Goal: Transaction & Acquisition: Book appointment/travel/reservation

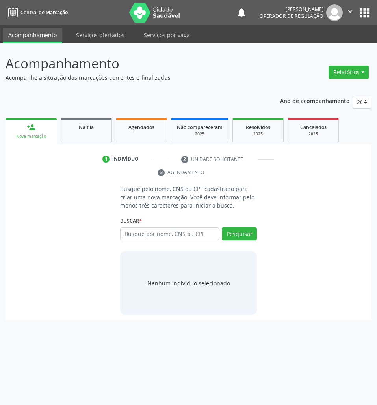
click at [103, 137] on link "Na fila" at bounding box center [86, 130] width 51 height 24
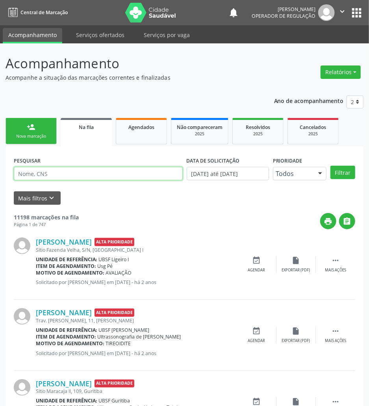
click at [144, 177] on input "text" at bounding box center [98, 173] width 169 height 13
type input "702507354919531"
click at [331, 166] on button "Filtrar" at bounding box center [343, 172] width 25 height 13
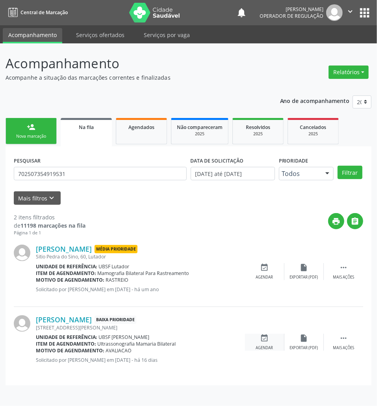
click at [268, 341] on icon "event_available" at bounding box center [265, 338] width 9 height 9
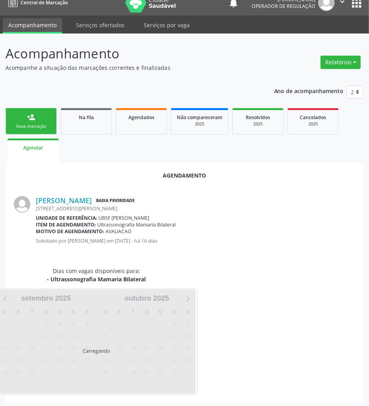
scroll to position [13, 0]
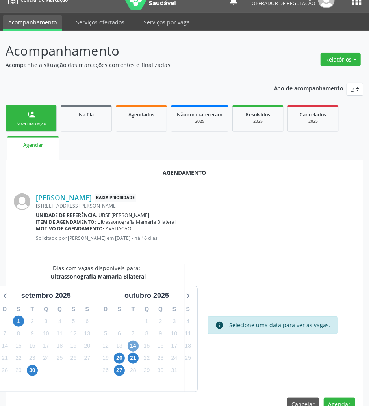
click at [134, 345] on span "14" at bounding box center [133, 345] width 11 height 11
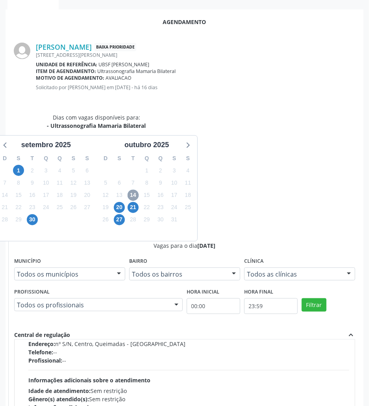
scroll to position [125, 0]
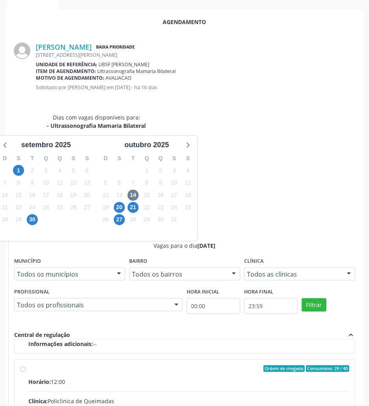
click at [267, 404] on div "Rede: --" at bounding box center [188, 409] width 321 height 8
click at [26, 365] on input "Ordem de chegada Consumidos: 29 / 40 Horário: 12:00 Clínica: Policlinica de Que…" at bounding box center [23, 368] width 6 height 7
radio input "true"
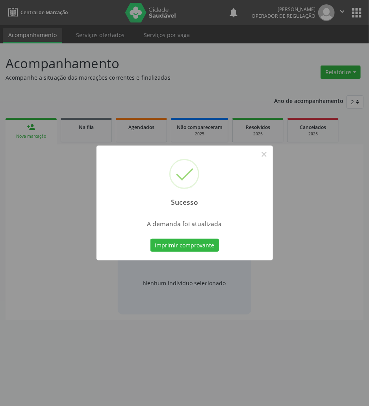
scroll to position [0, 0]
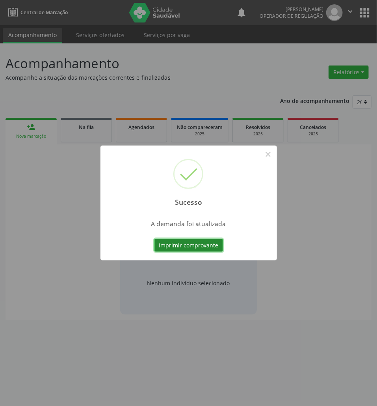
click at [214, 240] on button "Imprimir comprovante" at bounding box center [189, 245] width 69 height 13
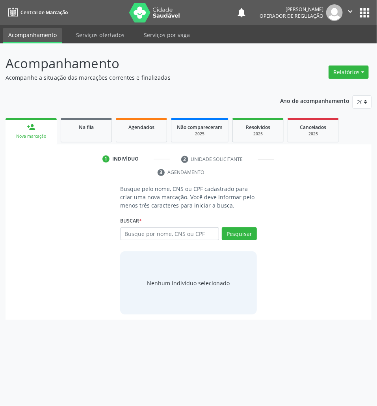
drag, startPoint x: 104, startPoint y: 142, endPoint x: 369, endPoint y: 136, distance: 265.0
click at [104, 142] on link "Na fila" at bounding box center [86, 130] width 51 height 24
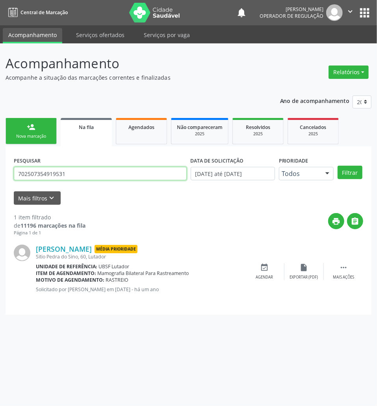
click at [138, 172] on input "702507354919531" at bounding box center [100, 173] width 173 height 13
type input "704202267361480"
click at [338, 166] on button "Filtrar" at bounding box center [350, 172] width 25 height 13
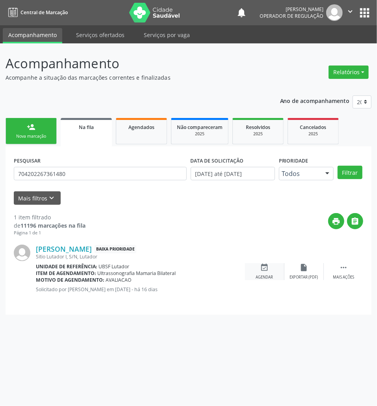
click at [263, 272] on div "event_available Agendar" at bounding box center [264, 271] width 39 height 17
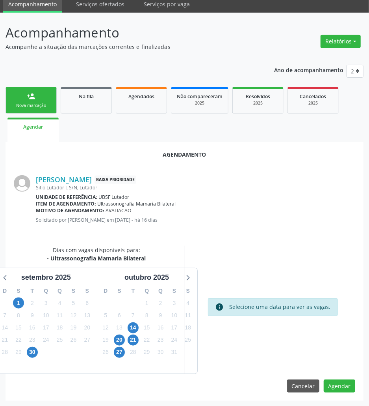
scroll to position [32, 0]
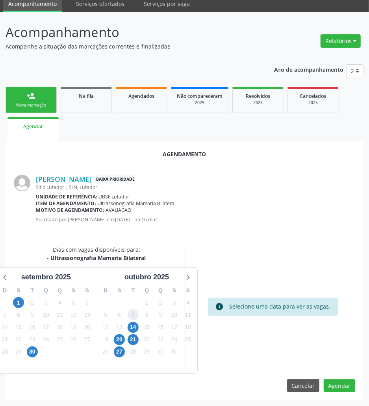
click at [135, 319] on span "7" at bounding box center [133, 314] width 11 height 11
click at [136, 322] on span "14" at bounding box center [133, 327] width 11 height 11
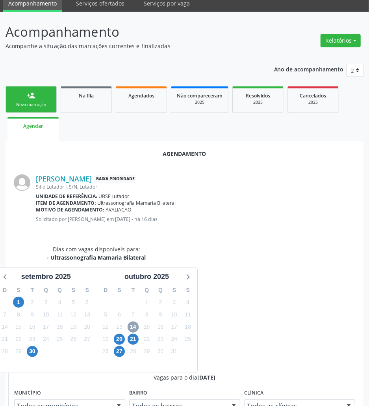
scroll to position [163, 0]
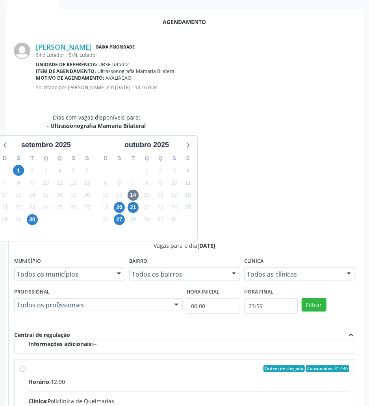
click at [26, 365] on input "Ordem de chegada Consumidos: 31 / 40 Horário: 12:00 Clínica: Policlinica de Que…" at bounding box center [23, 368] width 6 height 7
radio input "true"
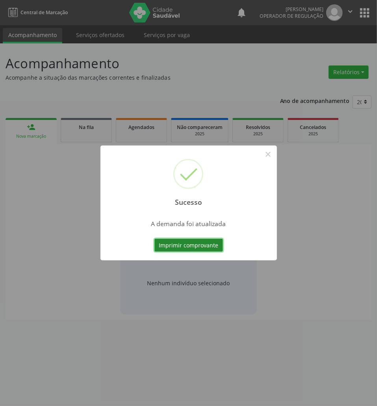
click at [177, 244] on button "Imprimir comprovante" at bounding box center [189, 245] width 69 height 13
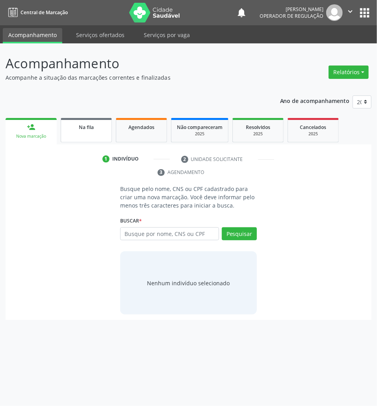
click at [100, 132] on link "Na fila" at bounding box center [86, 130] width 51 height 24
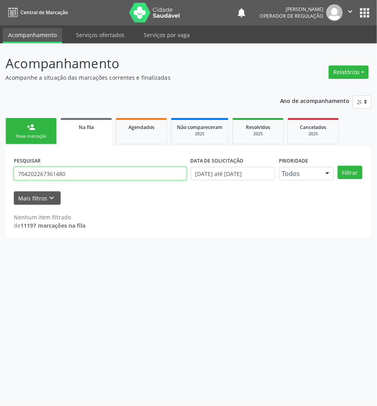
click at [61, 174] on input "704202267361480" at bounding box center [100, 173] width 173 height 13
type input "705207456981373"
click at [338, 166] on button "Filtrar" at bounding box center [350, 172] width 25 height 13
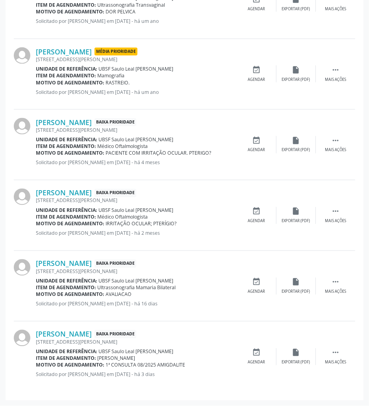
drag, startPoint x: 252, startPoint y: 286, endPoint x: 377, endPoint y: 275, distance: 125.1
click at [253, 286] on div "event_available Agendar" at bounding box center [256, 286] width 39 height 17
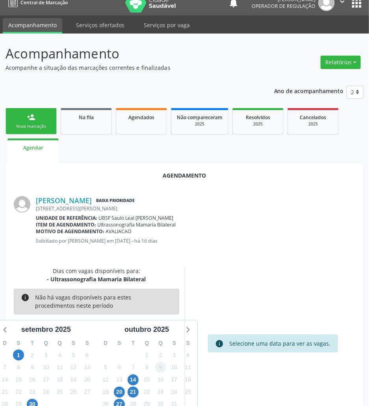
scroll to position [13, 0]
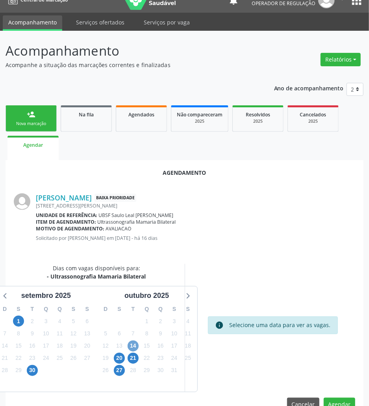
click at [138, 345] on span "14" at bounding box center [133, 345] width 11 height 11
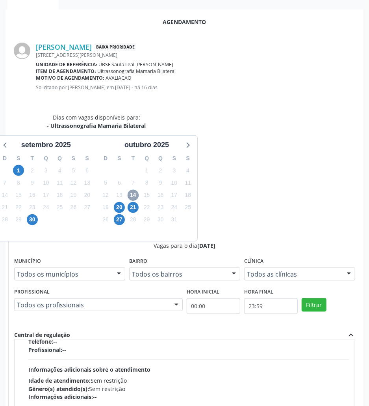
scroll to position [125, 0]
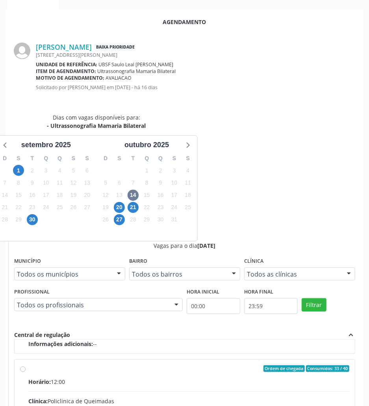
click at [26, 365] on input "Ordem de chegada Consumidos: 33 / 40 Horário: 12:00 Clínica: Policlinica de Que…" at bounding box center [23, 368] width 6 height 7
radio input "true"
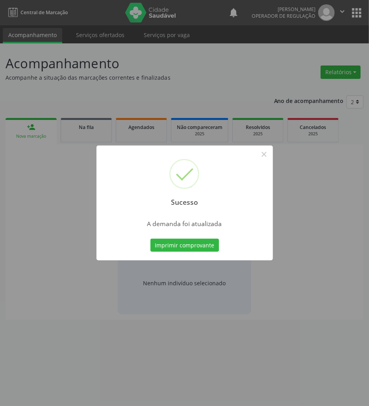
scroll to position [0, 0]
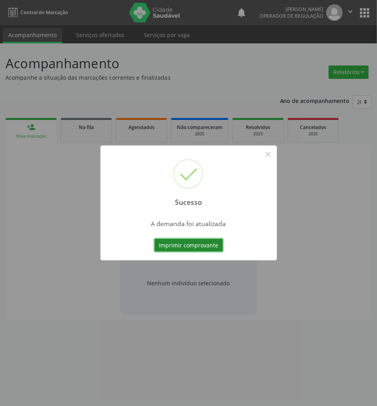
click at [191, 245] on button "Imprimir comprovante" at bounding box center [189, 245] width 69 height 13
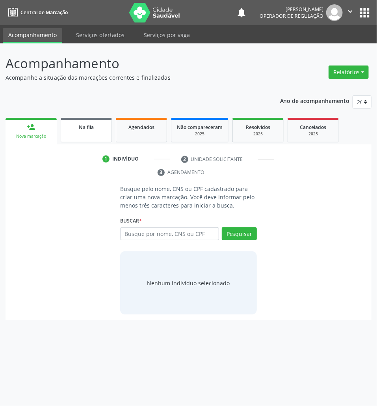
click at [81, 128] on span "Na fila" at bounding box center [86, 127] width 15 height 7
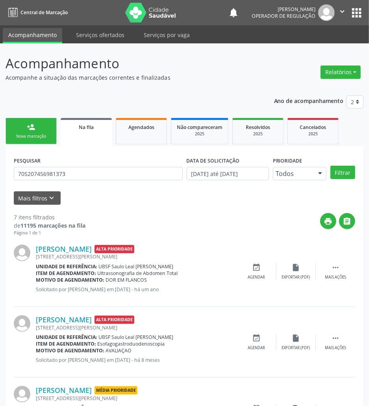
click at [106, 184] on div "PESQUISAR 705207456981373" at bounding box center [98, 170] width 173 height 31
click at [105, 180] on div "PESQUISAR 705207456981373" at bounding box center [98, 170] width 173 height 31
click at [104, 179] on input "705207456981373" at bounding box center [98, 173] width 169 height 13
type input "702107743636399"
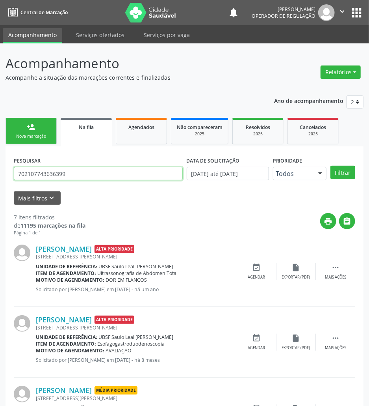
click at [331, 166] on button "Filtrar" at bounding box center [343, 172] width 25 height 13
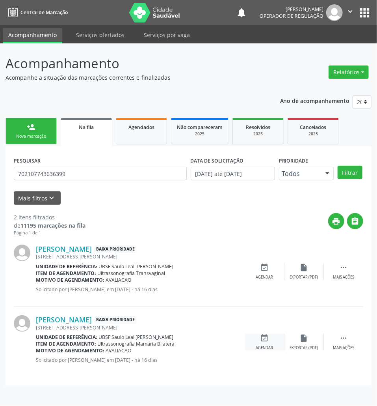
click at [263, 350] on div "Agendar" at bounding box center [264, 348] width 17 height 6
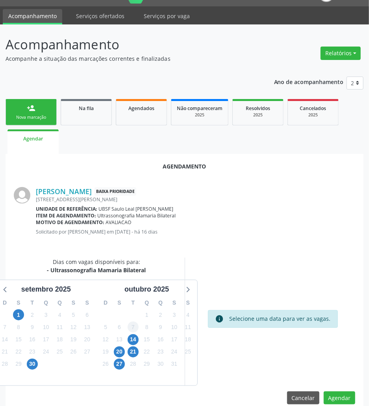
scroll to position [32, 0]
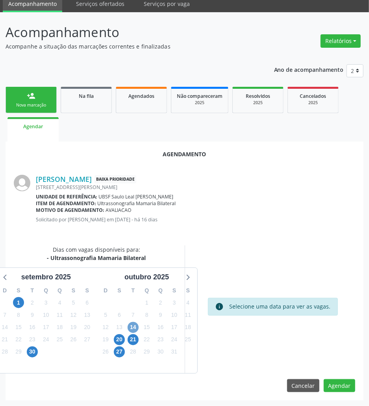
click at [136, 326] on span "14" at bounding box center [133, 327] width 11 height 11
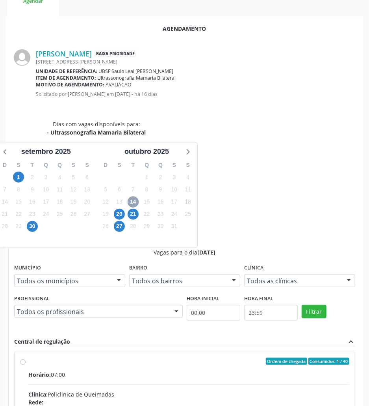
scroll to position [163, 0]
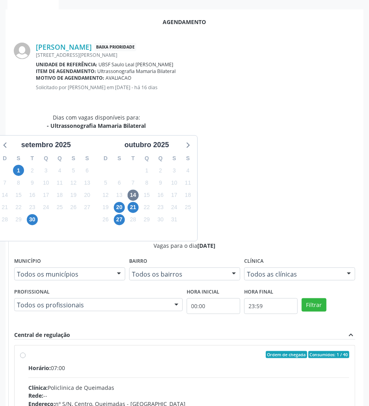
click at [26, 351] on input "Ordem de chegada Consumidos: 1 / 40 Horário: 07:00 Clínica: Policlinica de Quei…" at bounding box center [23, 354] width 6 height 7
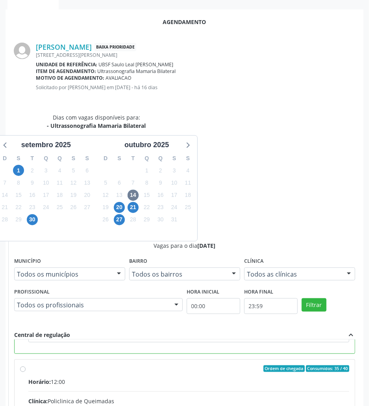
click at [26, 365] on input "Ordem de chegada Consumidos: 35 / 40 Horário: 12:00 Clínica: Policlinica de Que…" at bounding box center [23, 368] width 6 height 7
radio input "false"
radio input "true"
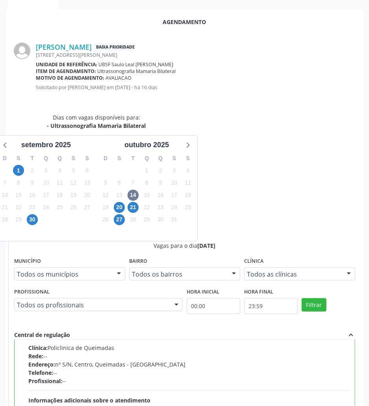
scroll to position [75, 0]
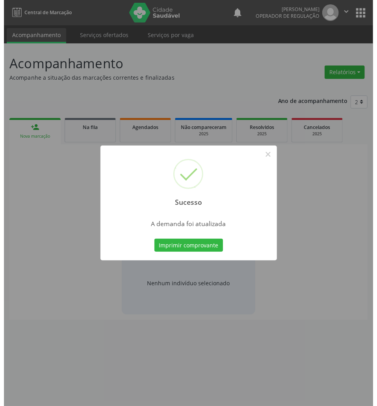
scroll to position [0, 0]
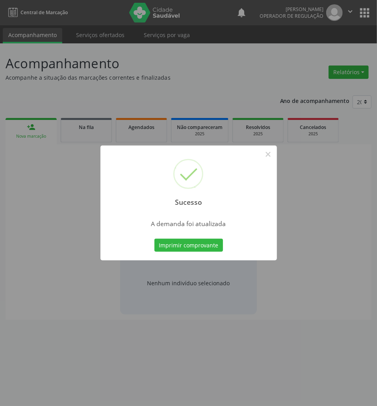
click at [162, 252] on div "Imprimir comprovante Cancel" at bounding box center [189, 245] width 72 height 17
click at [163, 248] on button "Imprimir comprovante" at bounding box center [189, 245] width 69 height 13
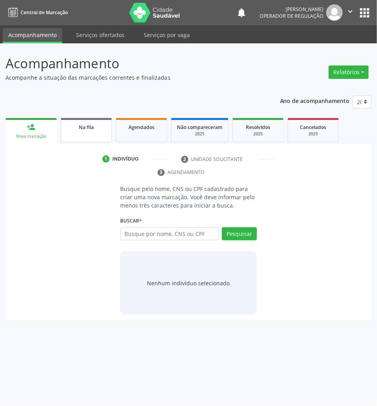
click at [95, 135] on link "Na fila" at bounding box center [86, 130] width 51 height 24
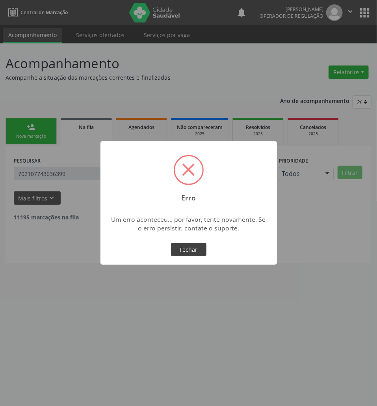
click at [201, 248] on button "Fechar" at bounding box center [188, 249] width 35 height 13
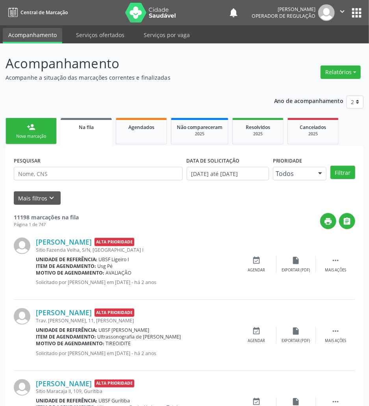
click at [26, 181] on div "PESQUISAR" at bounding box center [98, 170] width 173 height 31
click at [28, 176] on input "text" at bounding box center [98, 173] width 169 height 13
click at [89, 173] on input "text" at bounding box center [98, 173] width 169 height 13
type input "702607783444844"
click at [331, 166] on button "Filtrar" at bounding box center [343, 172] width 25 height 13
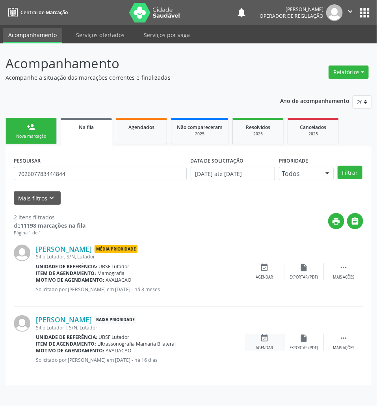
click at [268, 341] on icon "event_available" at bounding box center [265, 338] width 9 height 9
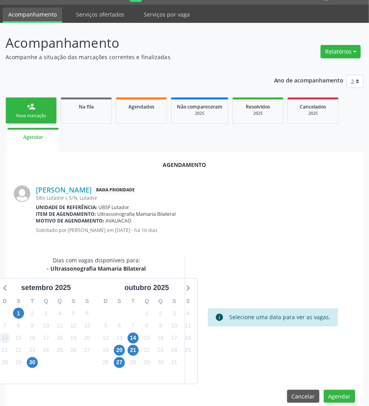
scroll to position [32, 0]
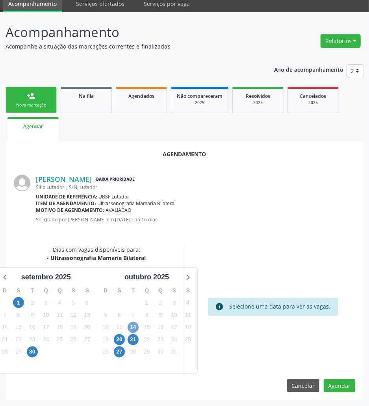
click at [129, 325] on span "14" at bounding box center [133, 327] width 11 height 11
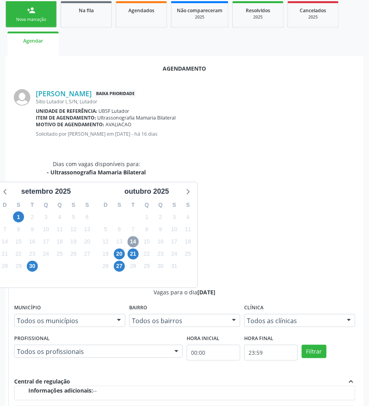
scroll to position [163, 0]
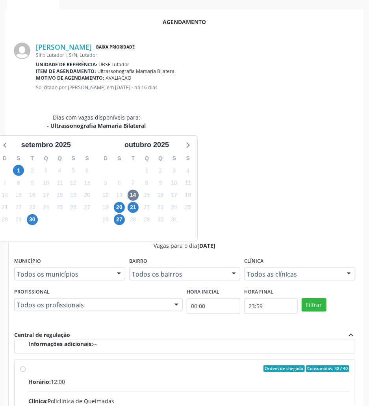
click at [26, 365] on input "Ordem de chegada Consumidos: 30 / 40 Horário: 12:00 Clínica: Policlinica de Que…" at bounding box center [23, 368] width 6 height 7
radio input "true"
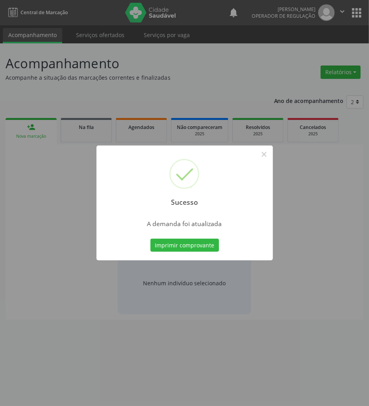
scroll to position [0, 0]
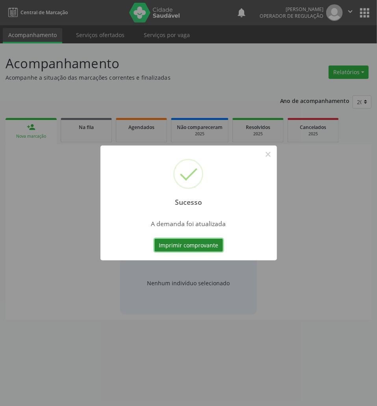
click at [188, 243] on button "Imprimir comprovante" at bounding box center [189, 245] width 69 height 13
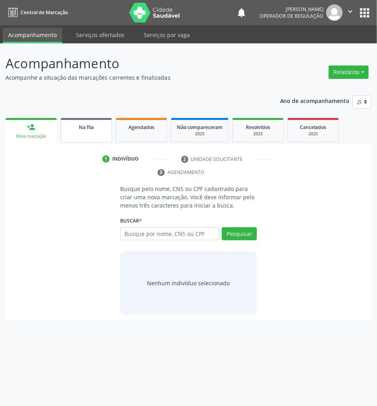
click at [106, 134] on link "Na fila" at bounding box center [86, 130] width 51 height 24
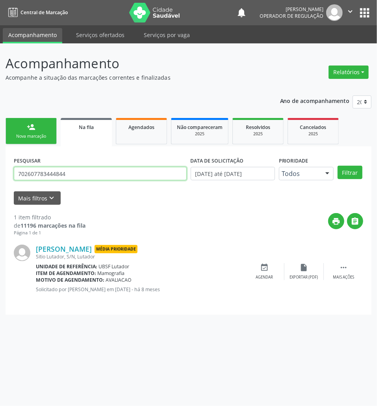
click at [22, 169] on input "702607783444844" at bounding box center [100, 173] width 173 height 13
type input "708403741240369"
click at [338, 166] on button "Filtrar" at bounding box center [350, 172] width 25 height 13
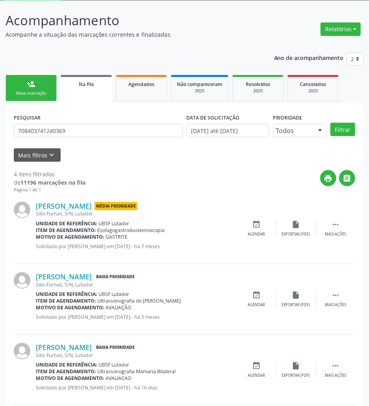
scroll to position [105, 0]
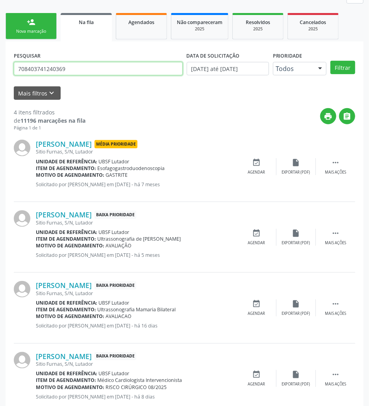
click at [99, 66] on input "708403741240369" at bounding box center [98, 68] width 169 height 13
drag, startPoint x: 257, startPoint y: 304, endPoint x: 255, endPoint y: 284, distance: 20.6
click at [257, 304] on icon "event_available" at bounding box center [257, 303] width 9 height 9
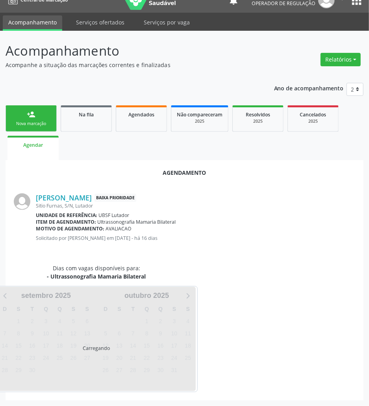
scroll to position [32, 0]
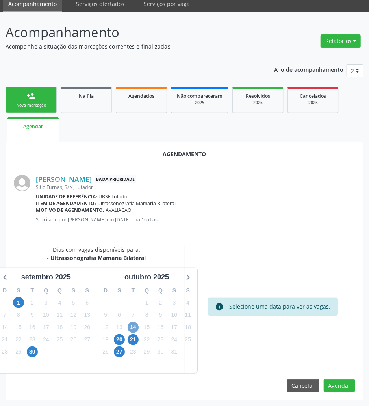
click at [131, 330] on span "14" at bounding box center [133, 327] width 11 height 11
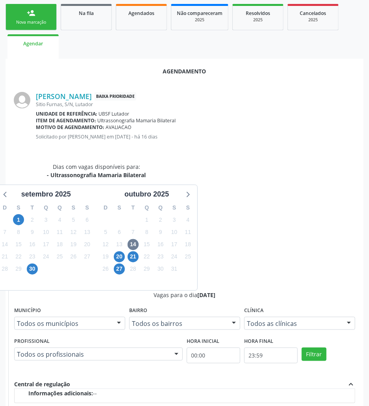
scroll to position [163, 0]
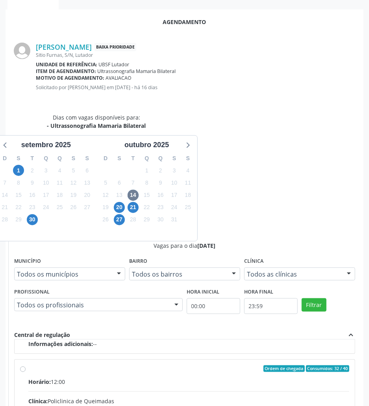
click at [26, 365] on input "Ordem de chegada Consumidos: 32 / 40 Horário: 12:00 Clínica: Policlinica de Que…" at bounding box center [23, 368] width 6 height 7
radio input "true"
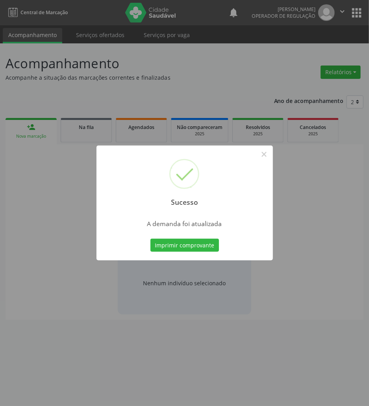
scroll to position [0, 0]
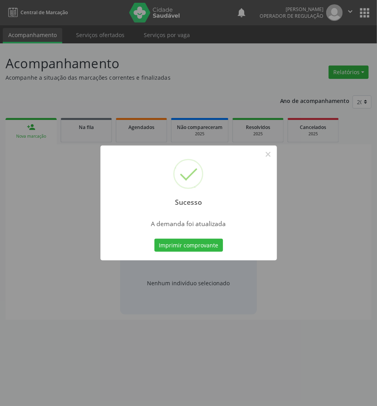
click at [155, 239] on button "Imprimir comprovante" at bounding box center [189, 245] width 69 height 13
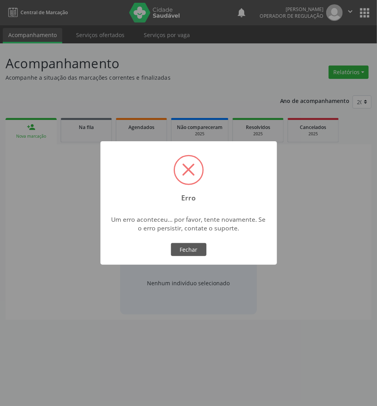
click at [233, 330] on div "× Erro Um erro aconteceu... por favor, tente novamente. Se o erro persistir, co…" at bounding box center [188, 203] width 377 height 406
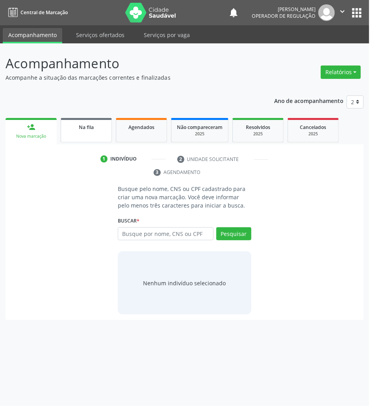
drag, startPoint x: 103, startPoint y: 131, endPoint x: 103, endPoint y: 137, distance: 5.9
click at [103, 132] on link "Na fila" at bounding box center [86, 130] width 51 height 24
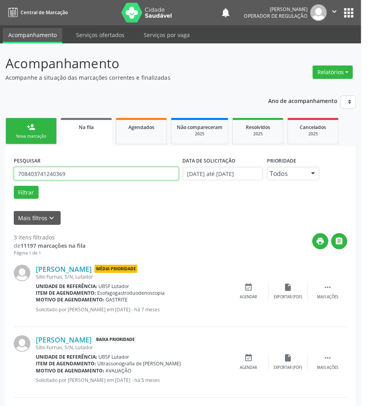
click at [46, 174] on input "708403741240369" at bounding box center [96, 173] width 165 height 13
type input "700601486557766"
click at [14, 186] on button "Filtrar" at bounding box center [26, 192] width 25 height 13
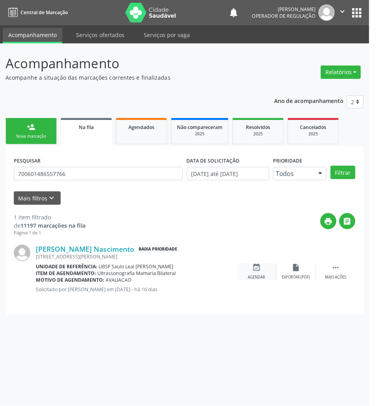
click at [248, 267] on div "event_available Agendar" at bounding box center [256, 271] width 39 height 17
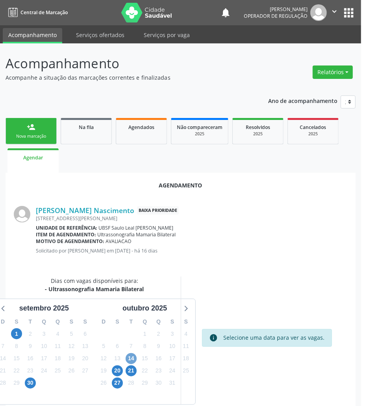
click at [132, 358] on span "14" at bounding box center [131, 358] width 11 height 11
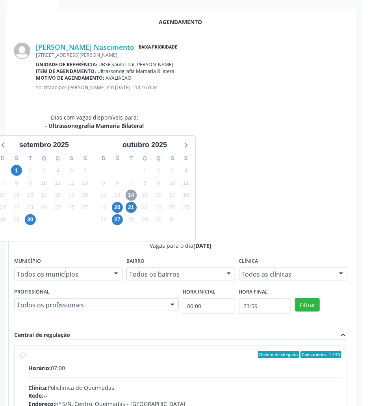
scroll to position [125, 0]
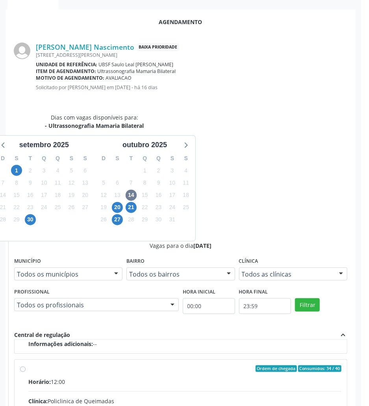
click at [26, 365] on input "Ordem de chegada Consumidos: 34 / 40 Horário: 12:00 Clínica: Policlinica de Que…" at bounding box center [23, 368] width 6 height 7
radio input "true"
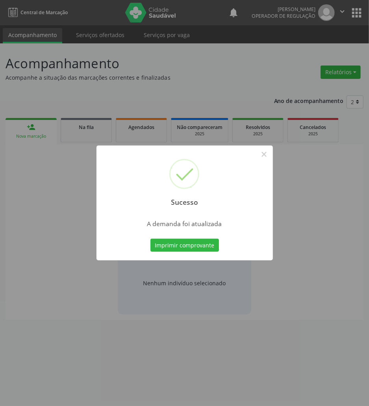
scroll to position [0, 0]
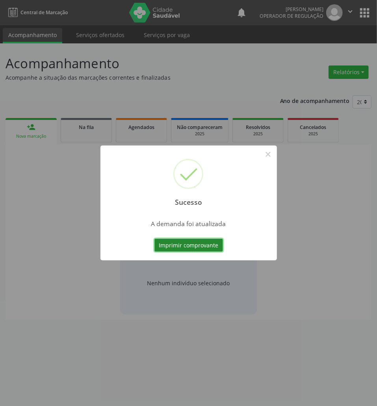
click at [178, 250] on button "Imprimir comprovante" at bounding box center [189, 245] width 69 height 13
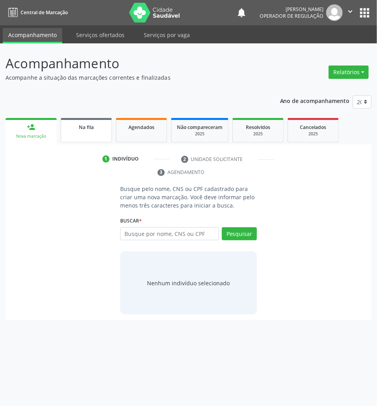
click at [95, 123] on div "Na fila" at bounding box center [86, 127] width 39 height 8
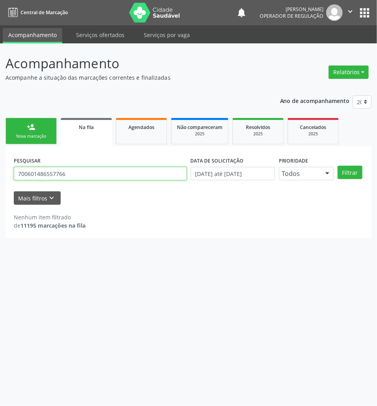
click at [73, 177] on input "700601486557766" at bounding box center [100, 173] width 173 height 13
click at [338, 166] on button "Filtrar" at bounding box center [350, 172] width 25 height 13
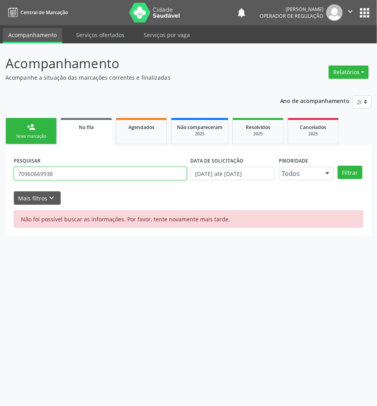
click at [68, 177] on input "70960669938" at bounding box center [100, 173] width 173 height 13
click at [69, 177] on input "70960669938" at bounding box center [100, 173] width 173 height 13
type input "709606699380276"
click at [338, 166] on button "Filtrar" at bounding box center [350, 172] width 25 height 13
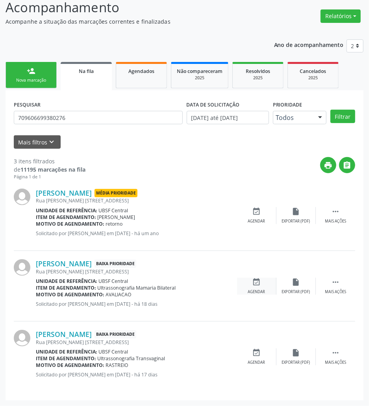
click at [259, 283] on icon "event_available" at bounding box center [257, 282] width 9 height 9
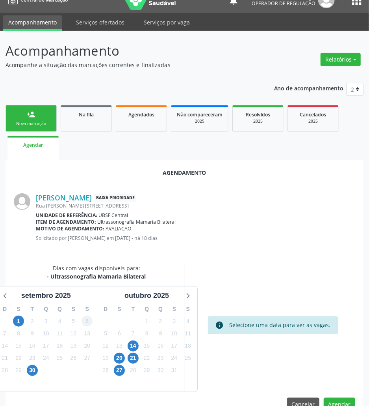
scroll to position [32, 0]
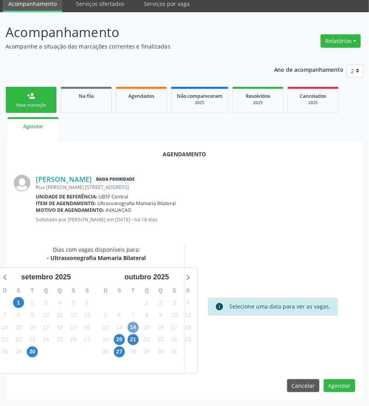
click at [131, 326] on span "14" at bounding box center [133, 327] width 11 height 11
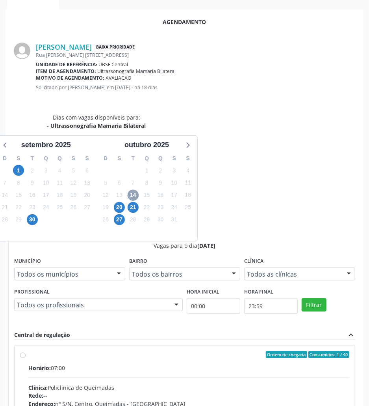
scroll to position [125, 0]
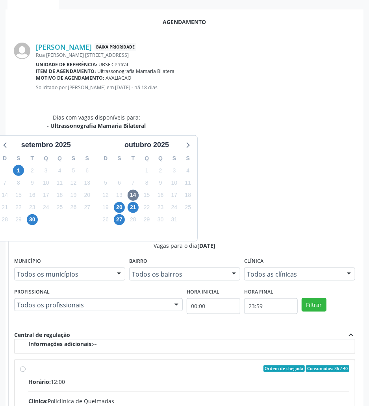
click at [26, 365] on input "Ordem de chegada Consumidos: 36 / 40 Horário: 12:00 Clínica: Policlinica de Que…" at bounding box center [23, 368] width 6 height 7
radio input "true"
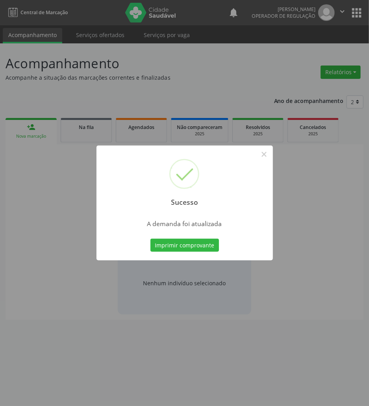
scroll to position [0, 0]
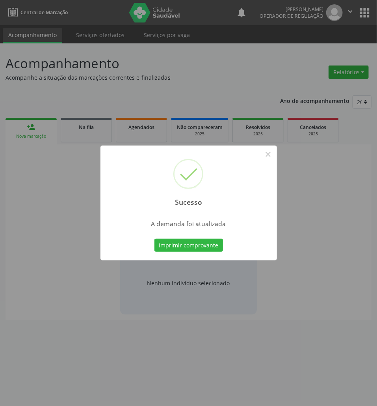
click at [259, 316] on div "Sucesso × A demanda foi atualizada Imprimir comprovante Cancel" at bounding box center [188, 203] width 377 height 406
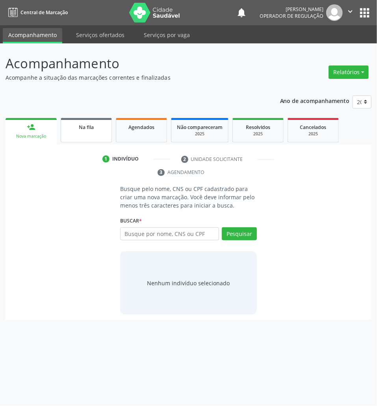
click at [103, 127] on div "Na fila" at bounding box center [86, 127] width 39 height 8
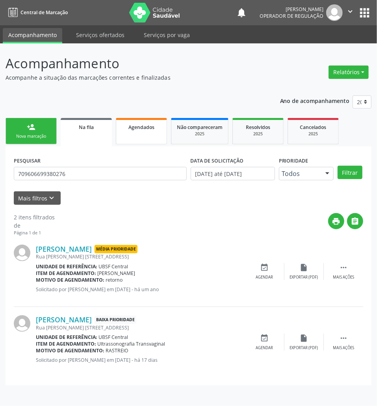
click at [135, 135] on link "Agendados" at bounding box center [141, 131] width 51 height 26
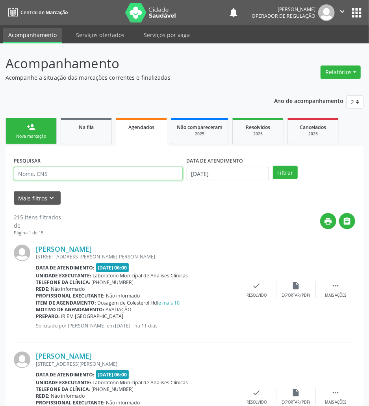
click at [131, 177] on input "text" at bounding box center [98, 173] width 169 height 13
paste input "709606699380276"
type input "709606699380276"
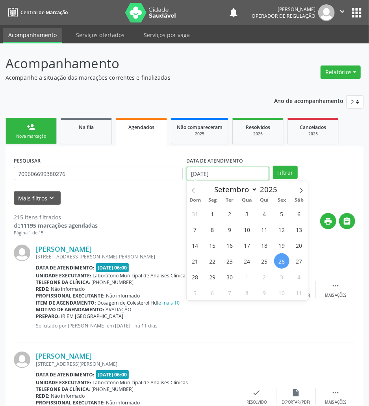
drag, startPoint x: 227, startPoint y: 169, endPoint x: 227, endPoint y: 177, distance: 7.9
click at [227, 171] on input "26/09/2025" at bounding box center [228, 173] width 82 height 13
click at [233, 225] on span "9" at bounding box center [229, 229] width 15 height 15
type input "09/09/2025"
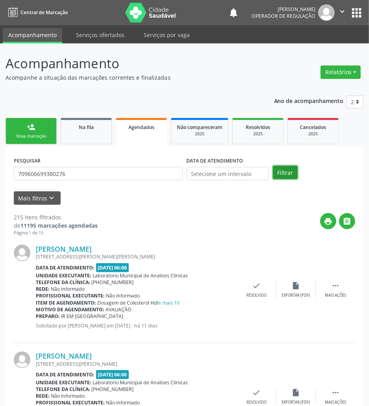
click at [291, 171] on button "Filtrar" at bounding box center [285, 172] width 25 height 13
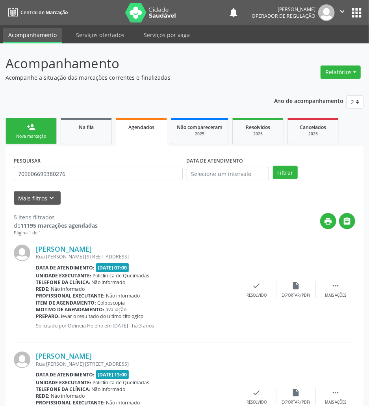
scroll to position [385, 0]
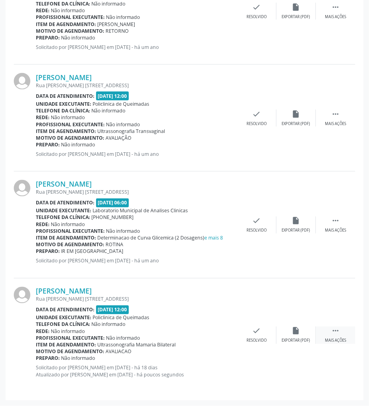
click at [328, 331] on div " Mais ações" at bounding box center [335, 334] width 39 height 17
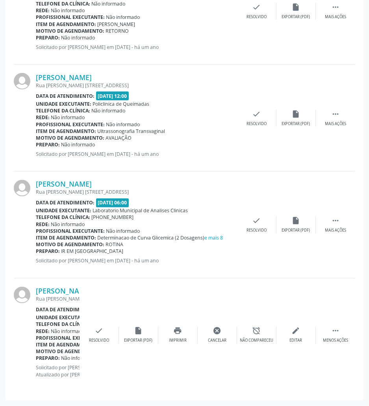
drag, startPoint x: 295, startPoint y: 339, endPoint x: 140, endPoint y: 348, distance: 154.8
click at [140, 348] on div "Edilene Epifânio Bezerra Rua Vital F. Silva, 18, Centro Data de atendimento: 14…" at bounding box center [185, 334] width 342 height 113
drag, startPoint x: 136, startPoint y: 373, endPoint x: 125, endPoint y: 350, distance: 25.0
click at [136, 371] on div "Edilene Epifânio Bezerra Rua Vital F. Silva, 18, Centro Data de atendimento: 14…" at bounding box center [185, 334] width 342 height 113
click at [175, 330] on icon "print" at bounding box center [178, 330] width 9 height 9
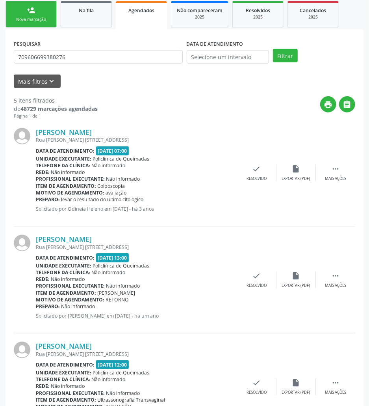
scroll to position [0, 0]
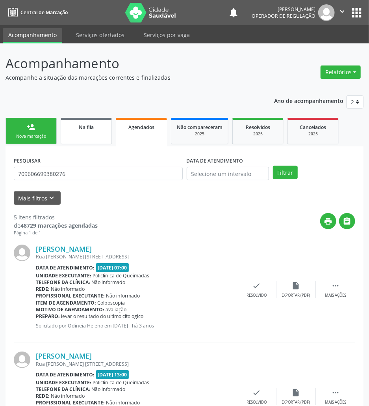
click at [89, 138] on link "Na fila" at bounding box center [86, 131] width 51 height 26
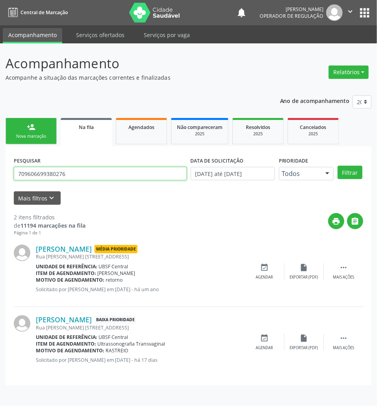
click at [43, 175] on input "709606699380276" at bounding box center [100, 173] width 173 height 13
type input "704100100934575"
click at [338, 166] on button "Filtrar" at bounding box center [350, 172] width 25 height 13
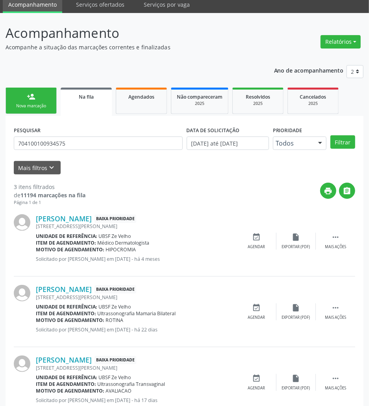
scroll to position [56, 0]
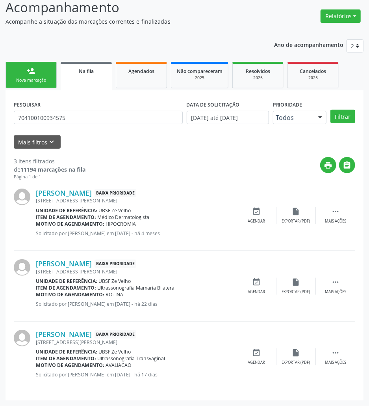
click at [253, 276] on div "Mayara da Silva Almeida Baixa Prioridade Rua Ana Correia da Costa, S/N, Ze Velh…" at bounding box center [185, 286] width 342 height 71
click at [259, 280] on icon "event_available" at bounding box center [257, 282] width 9 height 9
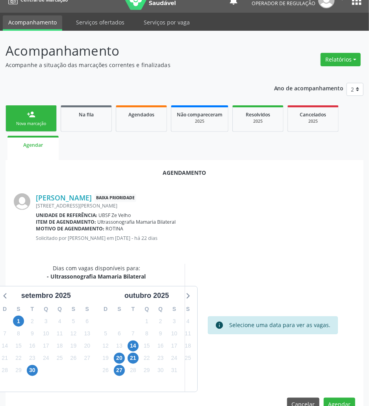
scroll to position [32, 0]
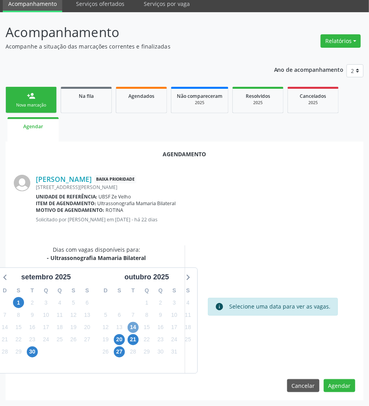
click at [136, 326] on span "14" at bounding box center [133, 327] width 11 height 11
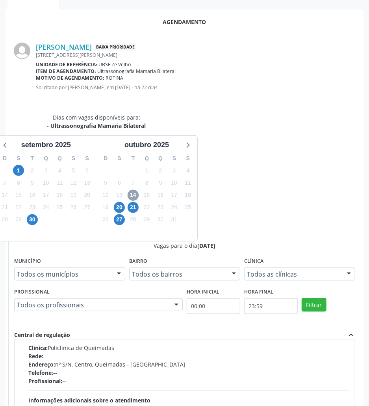
scroll to position [125, 0]
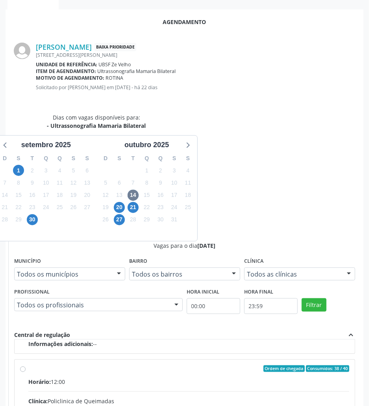
click at [26, 365] on input "Ordem de chegada Consumidos: 38 / 40 Horário: 12:00 Clínica: Policlinica de Que…" at bounding box center [23, 368] width 6 height 7
radio input "true"
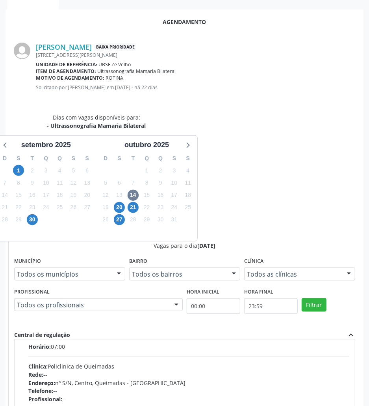
scroll to position [21, 0]
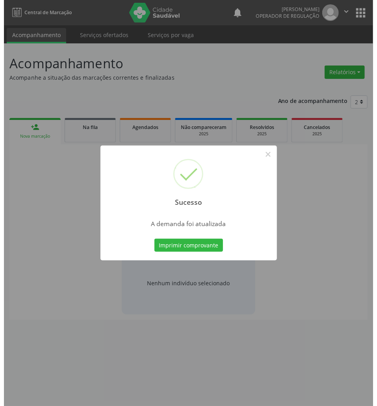
scroll to position [0, 0]
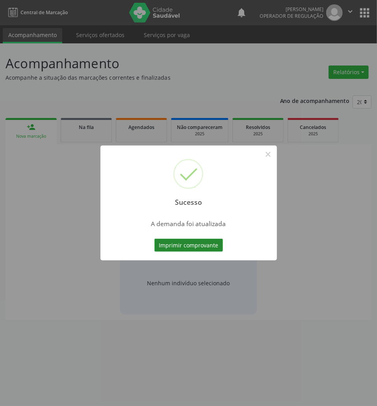
click at [199, 242] on button "Imprimir comprovante" at bounding box center [189, 245] width 69 height 13
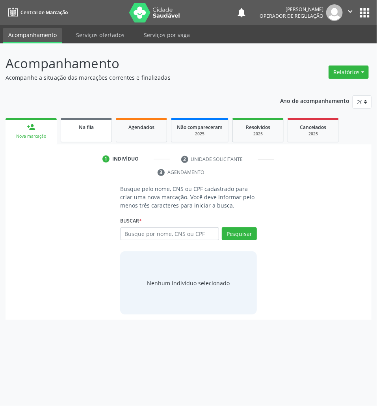
click at [97, 130] on div "Na fila" at bounding box center [86, 127] width 39 height 8
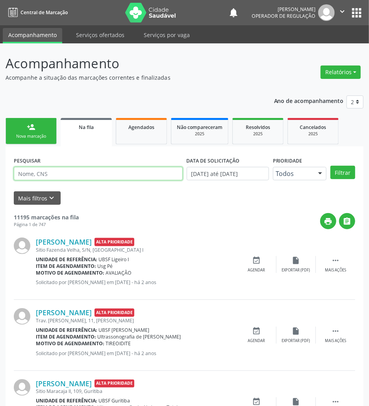
drag, startPoint x: 49, startPoint y: 166, endPoint x: 47, endPoint y: 180, distance: 13.6
click at [49, 168] on input "text" at bounding box center [98, 173] width 169 height 13
type input "704601636018426"
click at [331, 166] on button "Filtrar" at bounding box center [343, 172] width 25 height 13
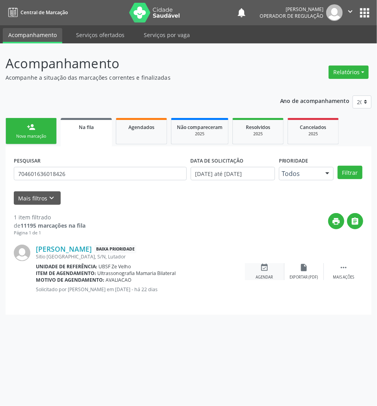
click at [270, 272] on div "event_available Agendar" at bounding box center [264, 271] width 39 height 17
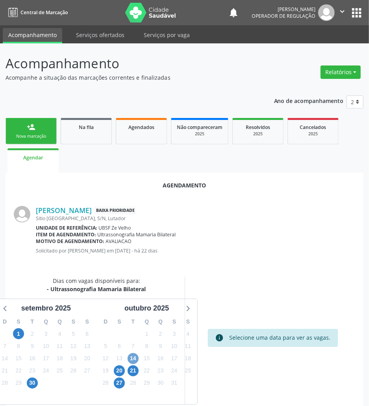
click at [136, 358] on span "14" at bounding box center [133, 358] width 11 height 11
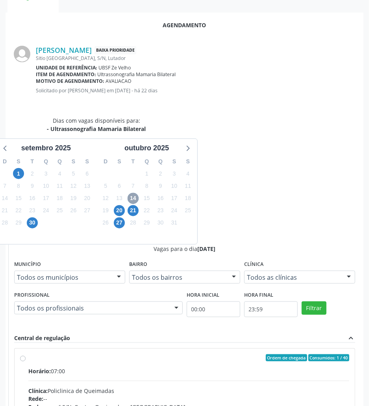
scroll to position [163, 0]
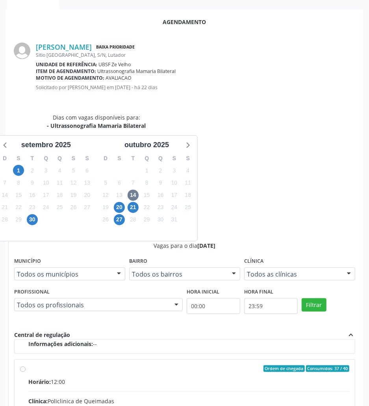
click at [26, 365] on input "Ordem de chegada Consumidos: 37 / 40 Horário: 12:00 Clínica: Policlinica de Que…" at bounding box center [23, 368] width 6 height 7
radio input "true"
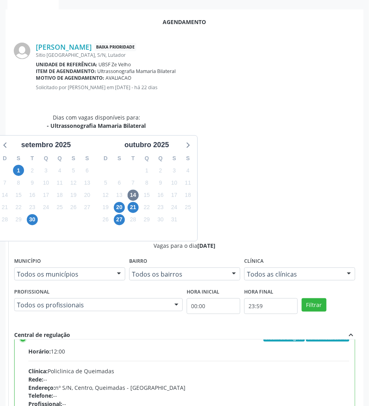
scroll to position [179, 0]
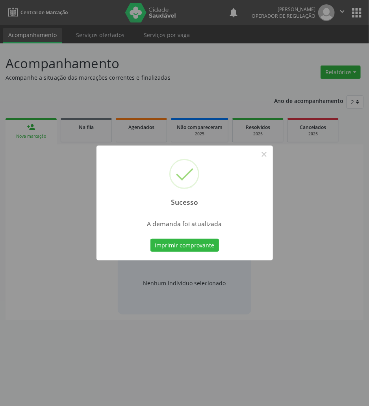
scroll to position [0, 0]
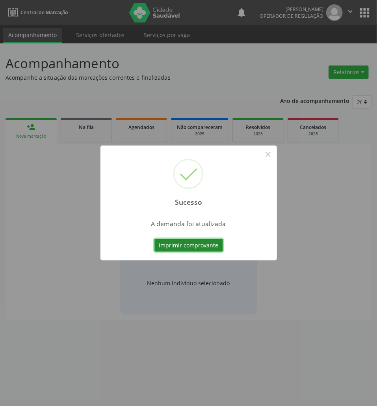
click at [197, 243] on button "Imprimir comprovante" at bounding box center [189, 245] width 69 height 13
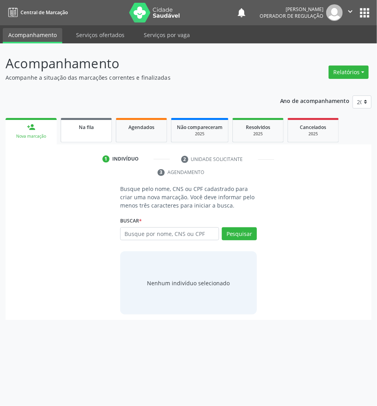
click at [76, 129] on div "Na fila" at bounding box center [86, 127] width 39 height 8
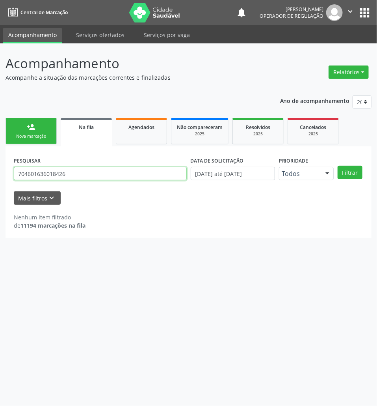
click at [80, 168] on input "704601636018426" at bounding box center [100, 173] width 173 height 13
click at [79, 169] on input "704601636018426" at bounding box center [100, 173] width 173 height 13
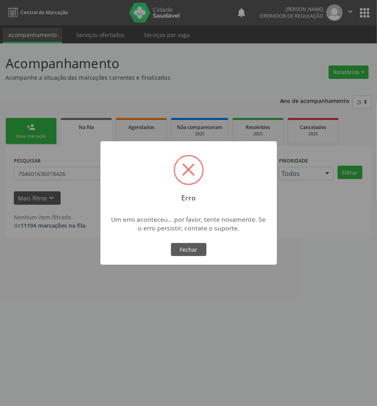
click at [136, 300] on div "× Erro Um erro aconteceu... por favor, tente novamente. Se o erro persistir, co…" at bounding box center [188, 203] width 377 height 406
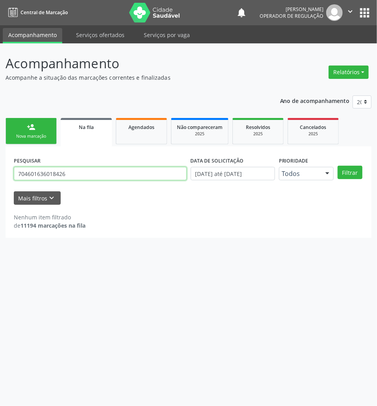
click at [95, 170] on input "704601636018426" at bounding box center [100, 173] width 173 height 13
type input "704207260374883"
click at [338, 166] on button "Filtrar" at bounding box center [350, 172] width 25 height 13
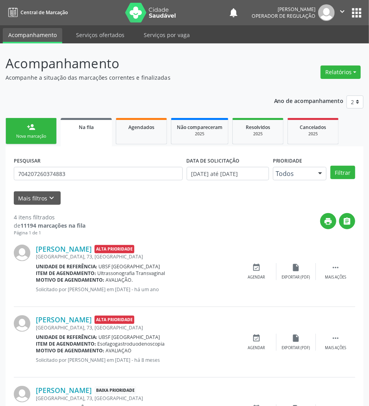
click at [86, 166] on div "PESQUISAR 704207260374883" at bounding box center [98, 170] width 173 height 31
click at [87, 166] on div "PESQUISAR 704207260374883" at bounding box center [98, 170] width 173 height 31
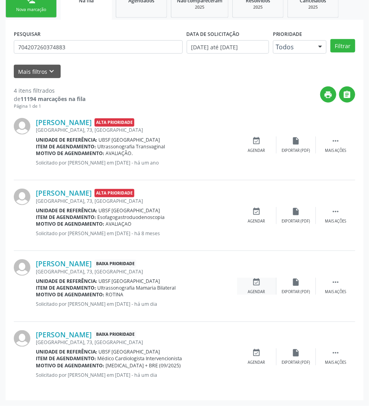
click at [255, 289] on div "Agendar" at bounding box center [256, 292] width 17 height 6
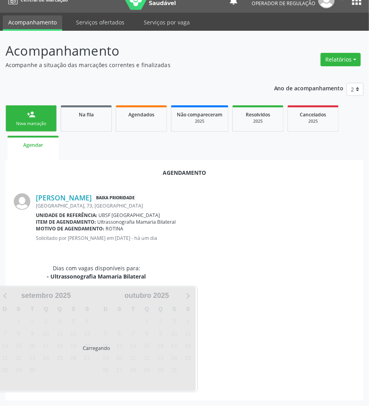
scroll to position [32, 0]
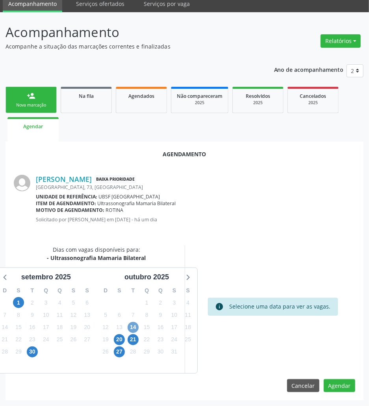
click at [134, 324] on span "14" at bounding box center [133, 327] width 11 height 11
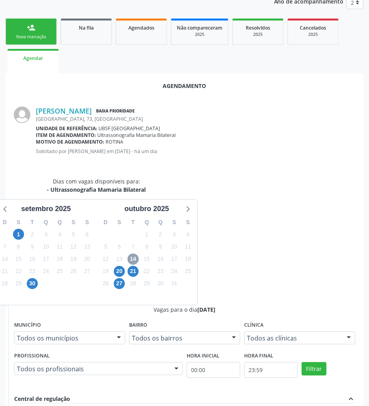
scroll to position [163, 0]
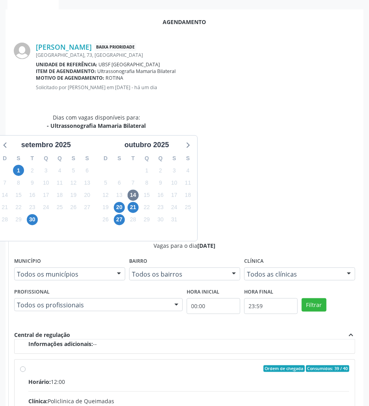
click at [26, 365] on input "Ordem de chegada Consumidos: 39 / 40 Horário: 12:00 Clínica: Policlinica de Que…" at bounding box center [23, 368] width 6 height 7
radio input "true"
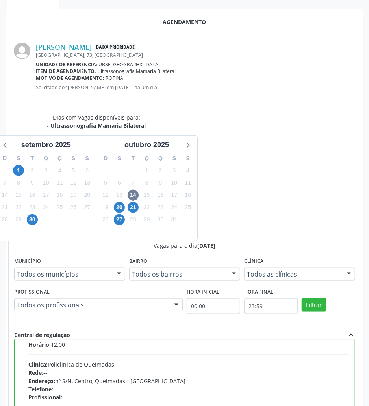
scroll to position [177, 0]
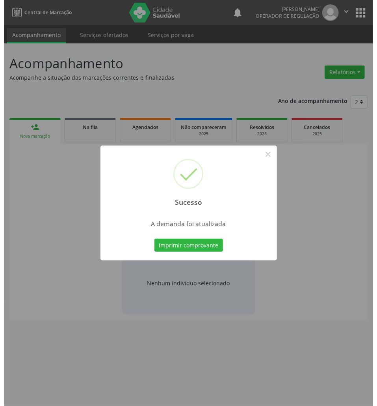
scroll to position [0, 0]
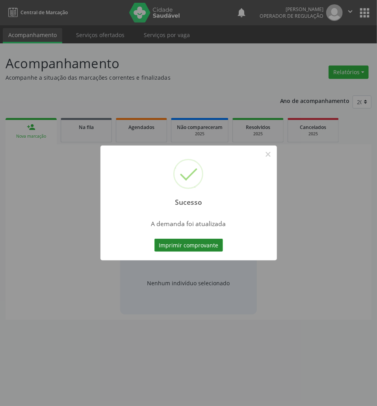
click at [173, 240] on button "Imprimir comprovante" at bounding box center [189, 245] width 69 height 13
